Goal: Task Accomplishment & Management: Use online tool/utility

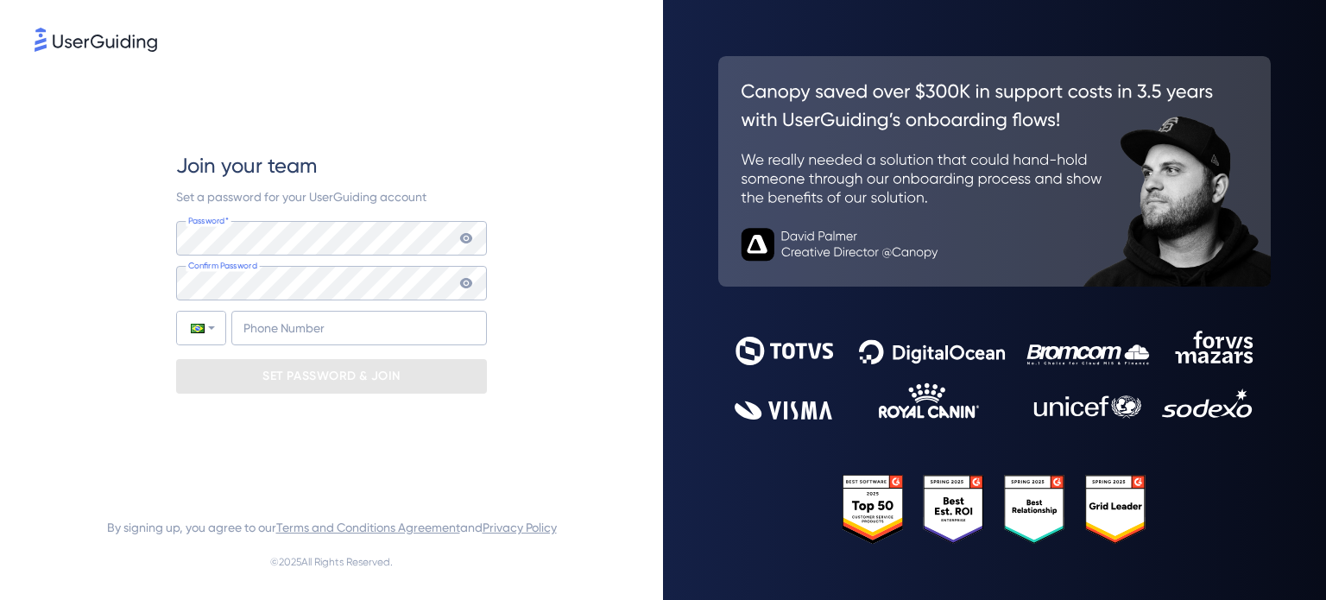
click at [471, 233] on icon at bounding box center [466, 238] width 14 height 14
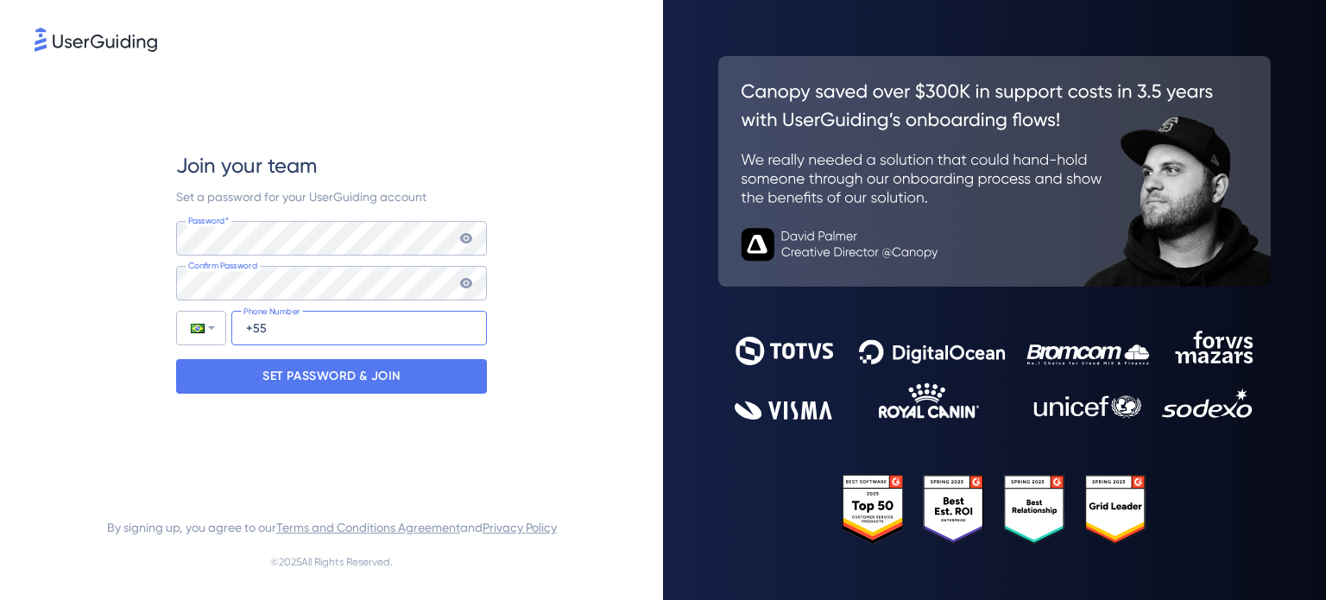
click at [338, 325] on input "+55" at bounding box center [358, 328] width 255 height 35
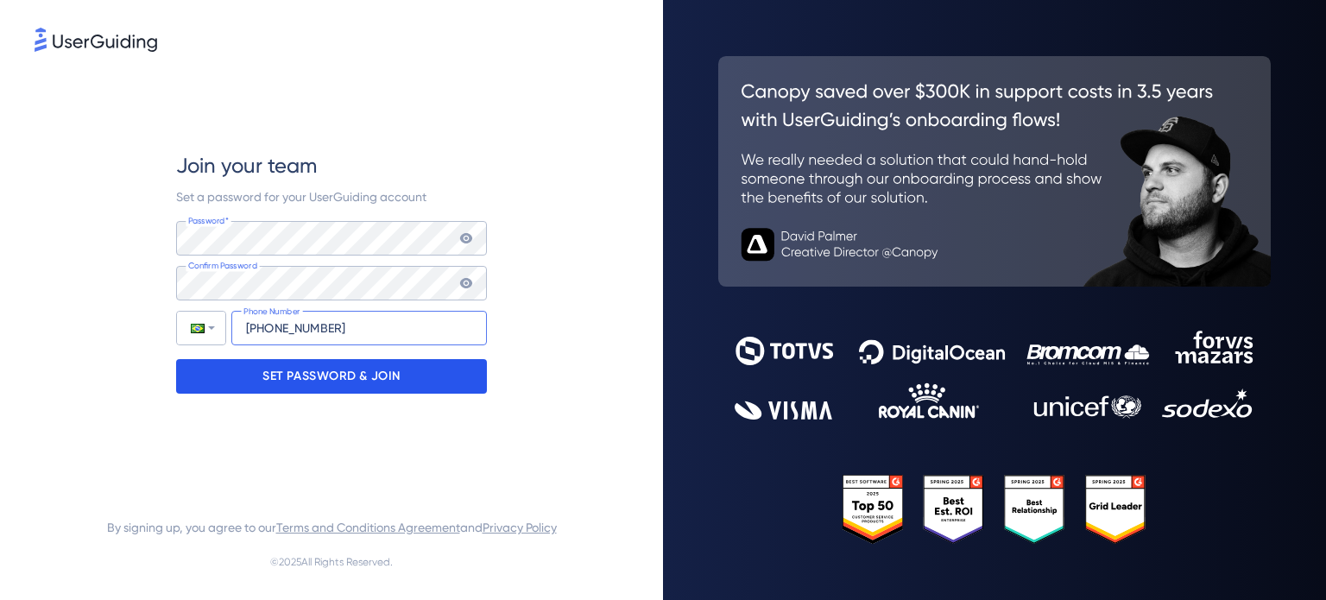
type input "+55 (11) 947470219"
click at [373, 369] on p "SET PASSWORD & JOIN" at bounding box center [331, 376] width 138 height 28
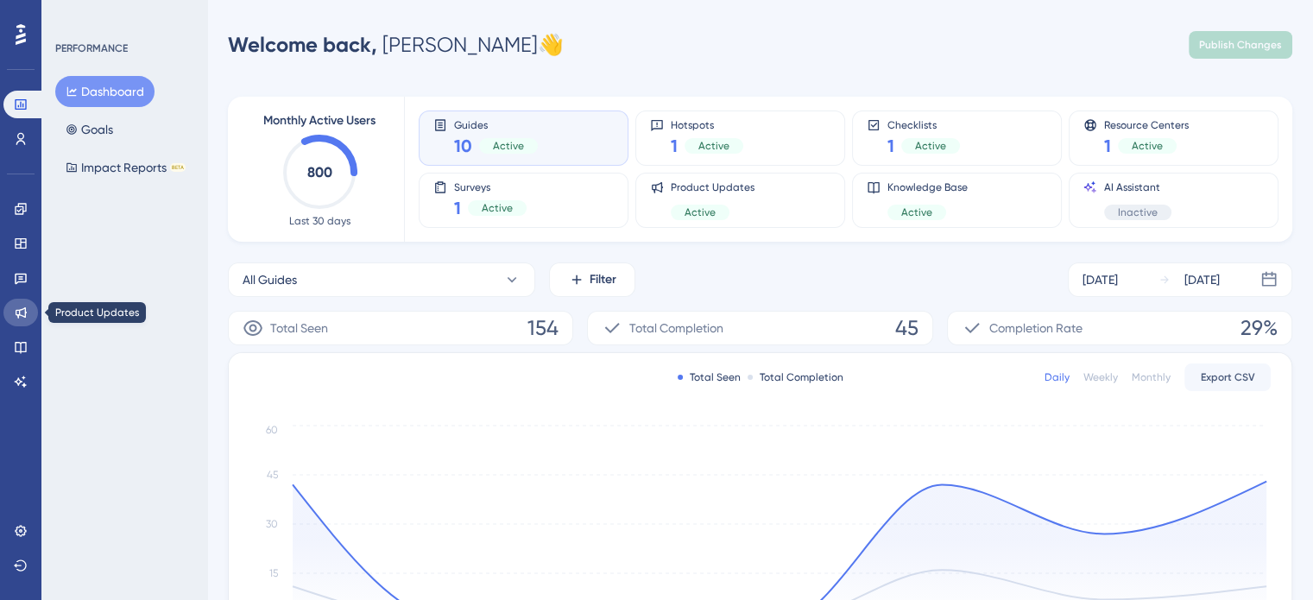
click at [16, 303] on link at bounding box center [20, 313] width 35 height 28
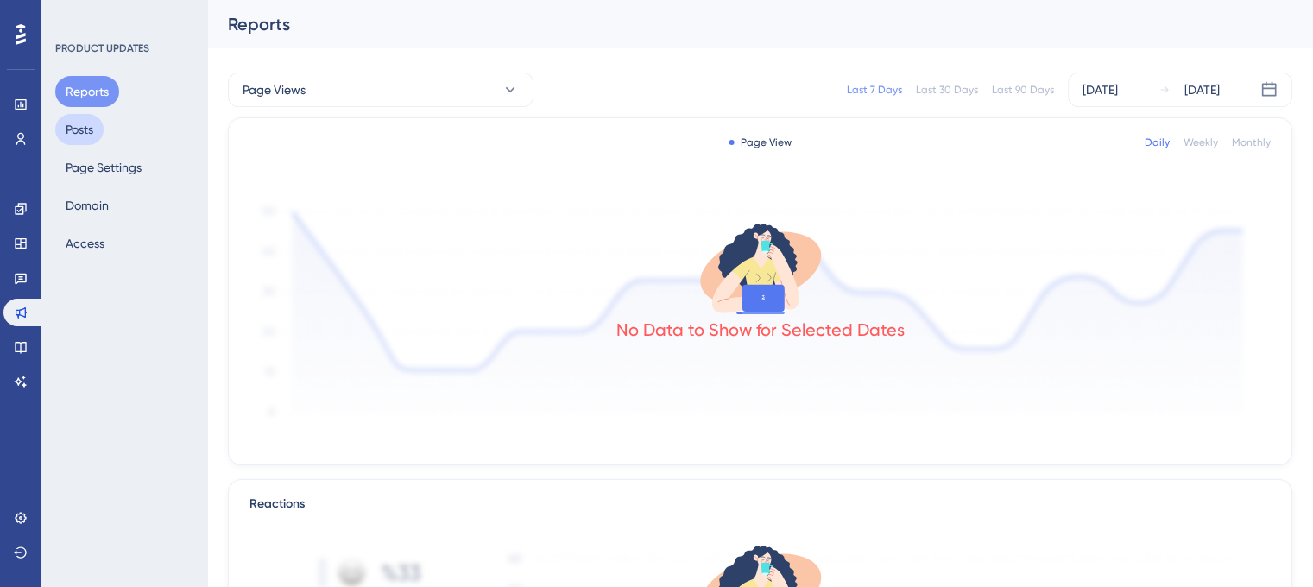
click at [82, 134] on button "Posts" at bounding box center [79, 129] width 48 height 31
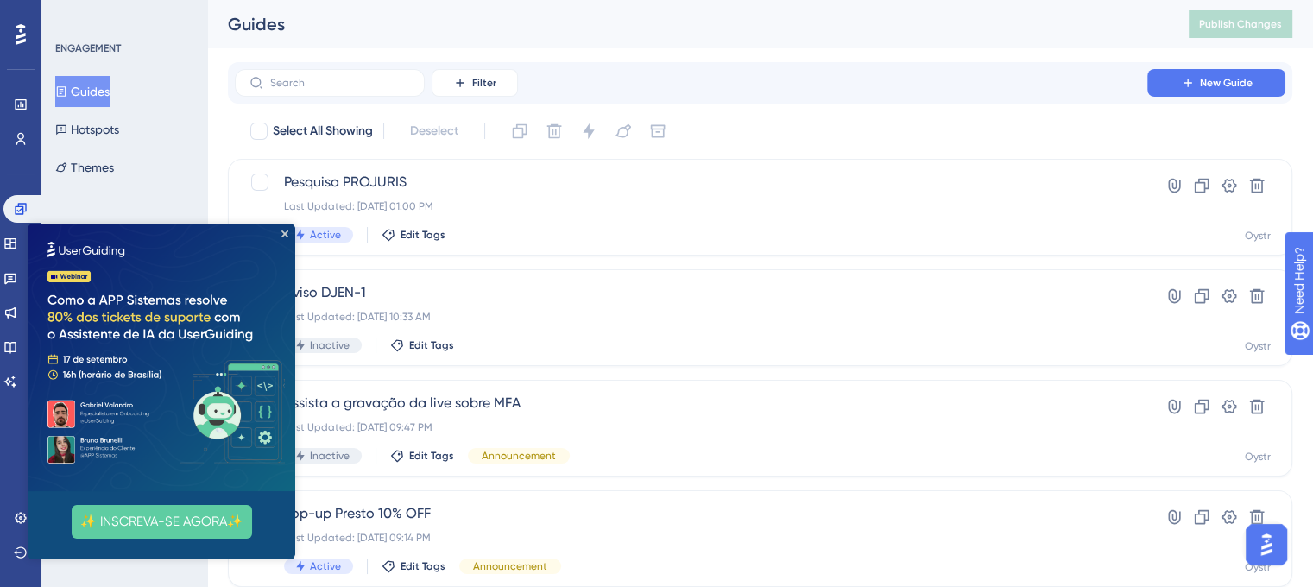
click at [288, 232] on img at bounding box center [162, 358] width 268 height 268
click at [284, 234] on icon "Close Preview" at bounding box center [284, 233] width 7 height 7
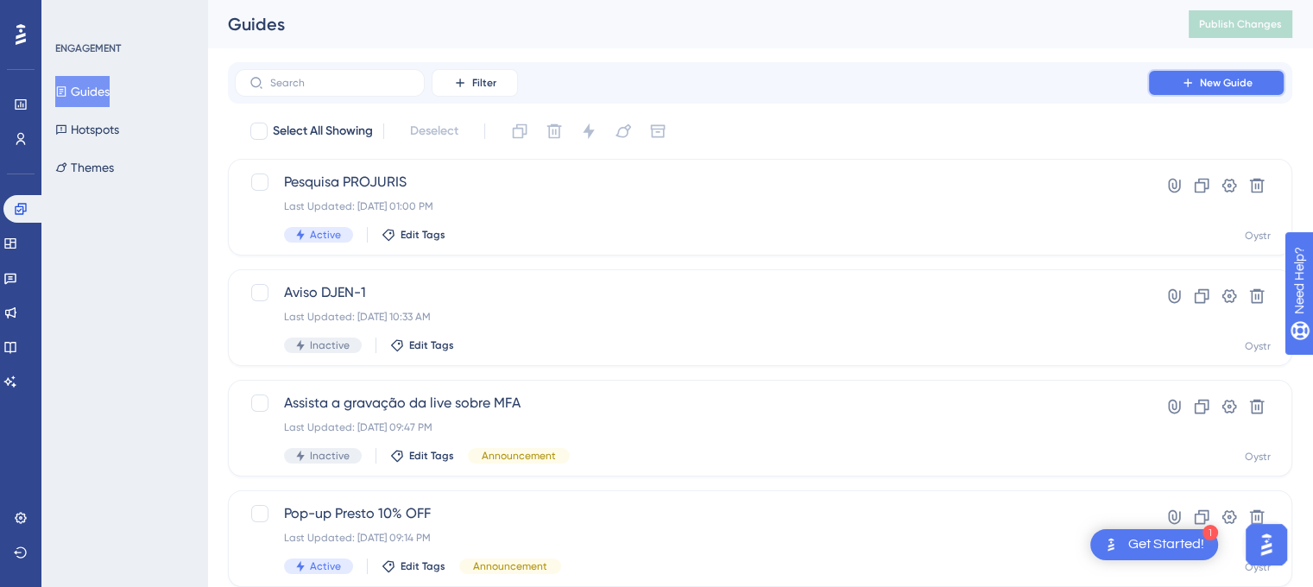
click at [1183, 91] on button "New Guide" at bounding box center [1216, 83] width 138 height 28
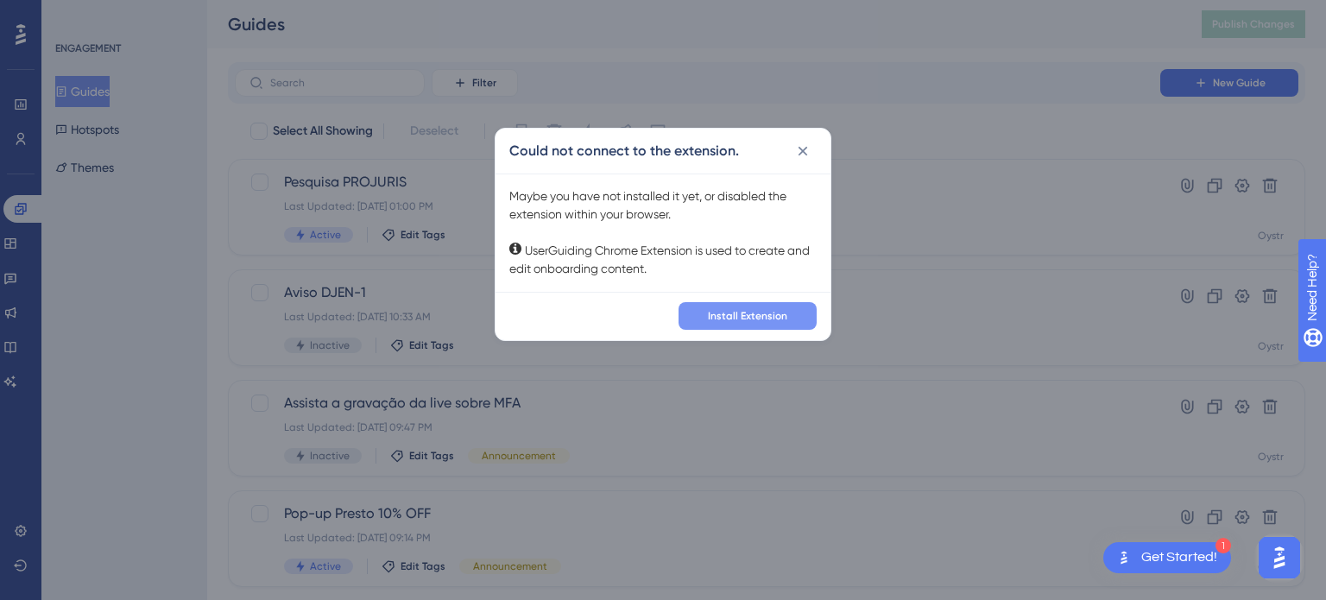
click at [734, 312] on span "Install Extension" at bounding box center [747, 316] width 79 height 14
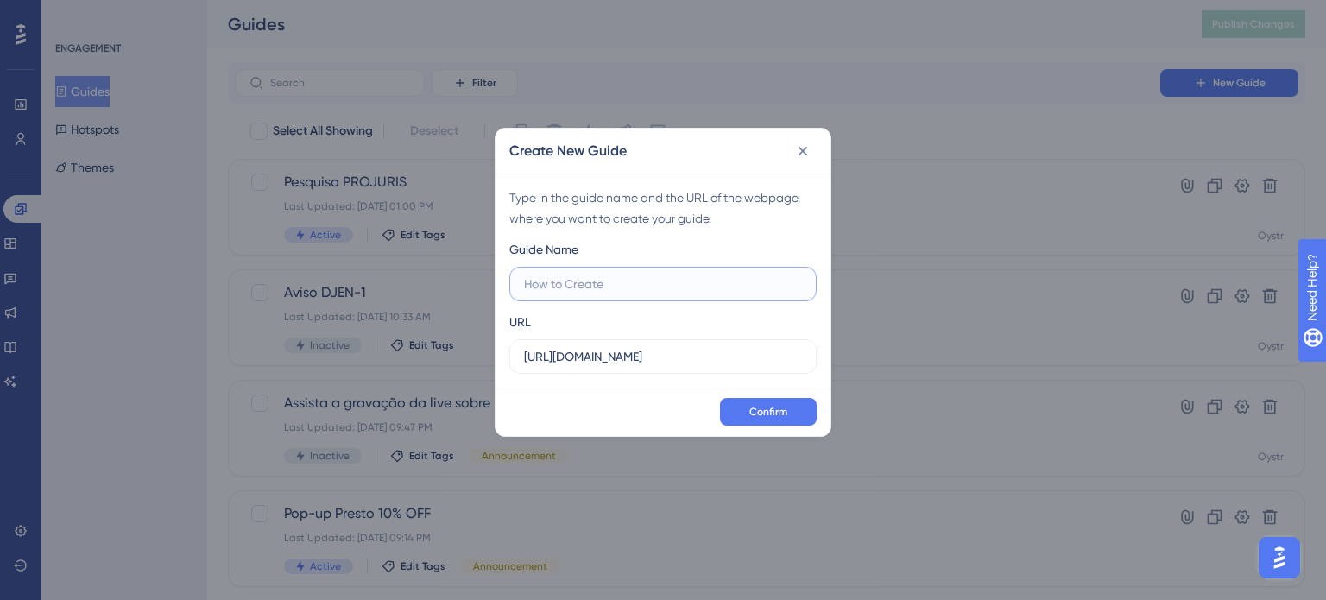
click at [640, 281] on input "text" at bounding box center [663, 283] width 278 height 19
click at [747, 281] on input "text" at bounding box center [663, 283] width 278 height 19
type input "Comunidades WhatsApp"
click at [781, 405] on span "Confirm" at bounding box center [768, 412] width 38 height 14
